Goal: Find specific page/section: Find specific page/section

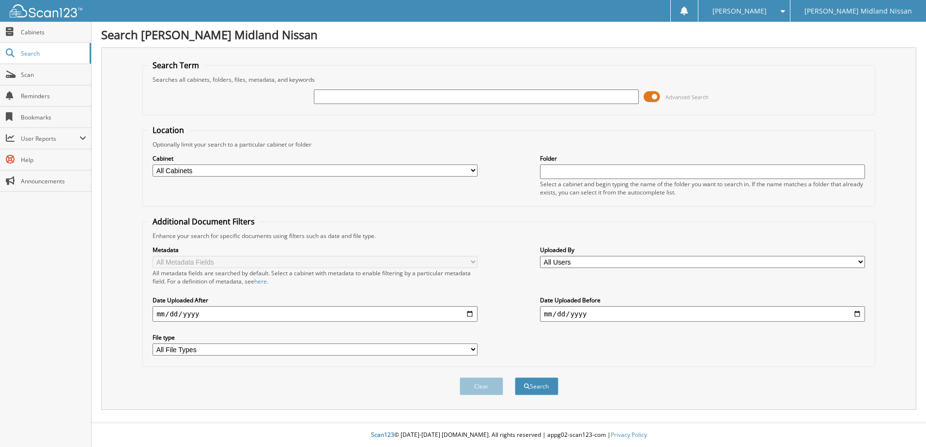
click at [340, 99] on input "text" at bounding box center [476, 97] width 325 height 15
type input "21MR19"
click at [515, 378] on button "Search" at bounding box center [537, 387] width 44 height 18
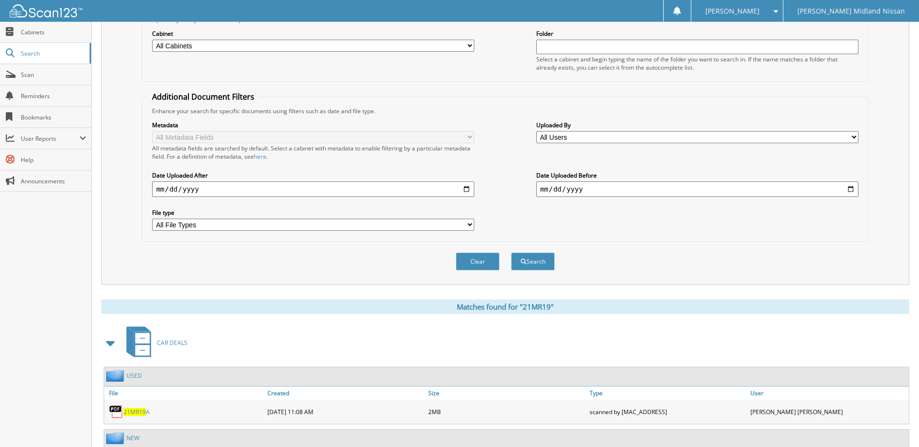
scroll to position [194, 0]
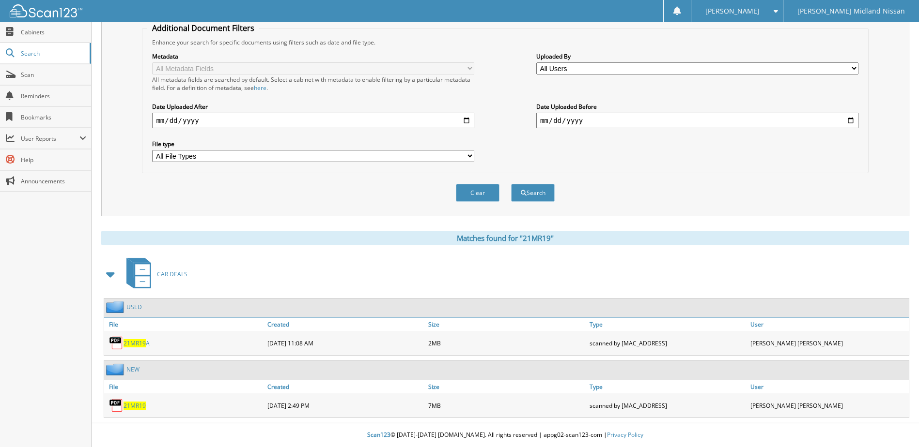
click at [126, 405] on span "21MR19" at bounding box center [134, 406] width 22 height 8
